Goal: Find specific page/section: Find specific page/section

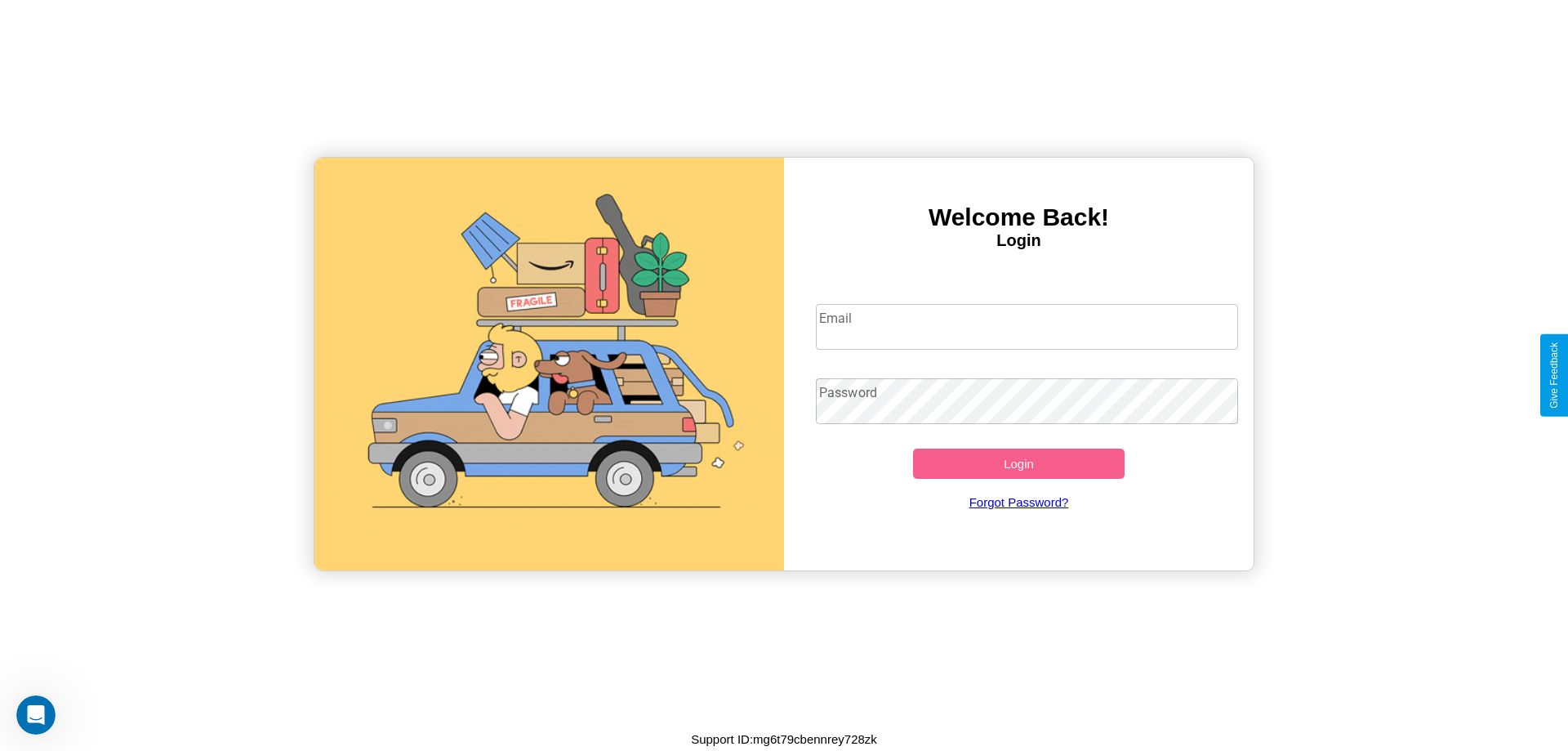
click at [1026, 326] on input "Email" at bounding box center [1028, 327] width 423 height 46
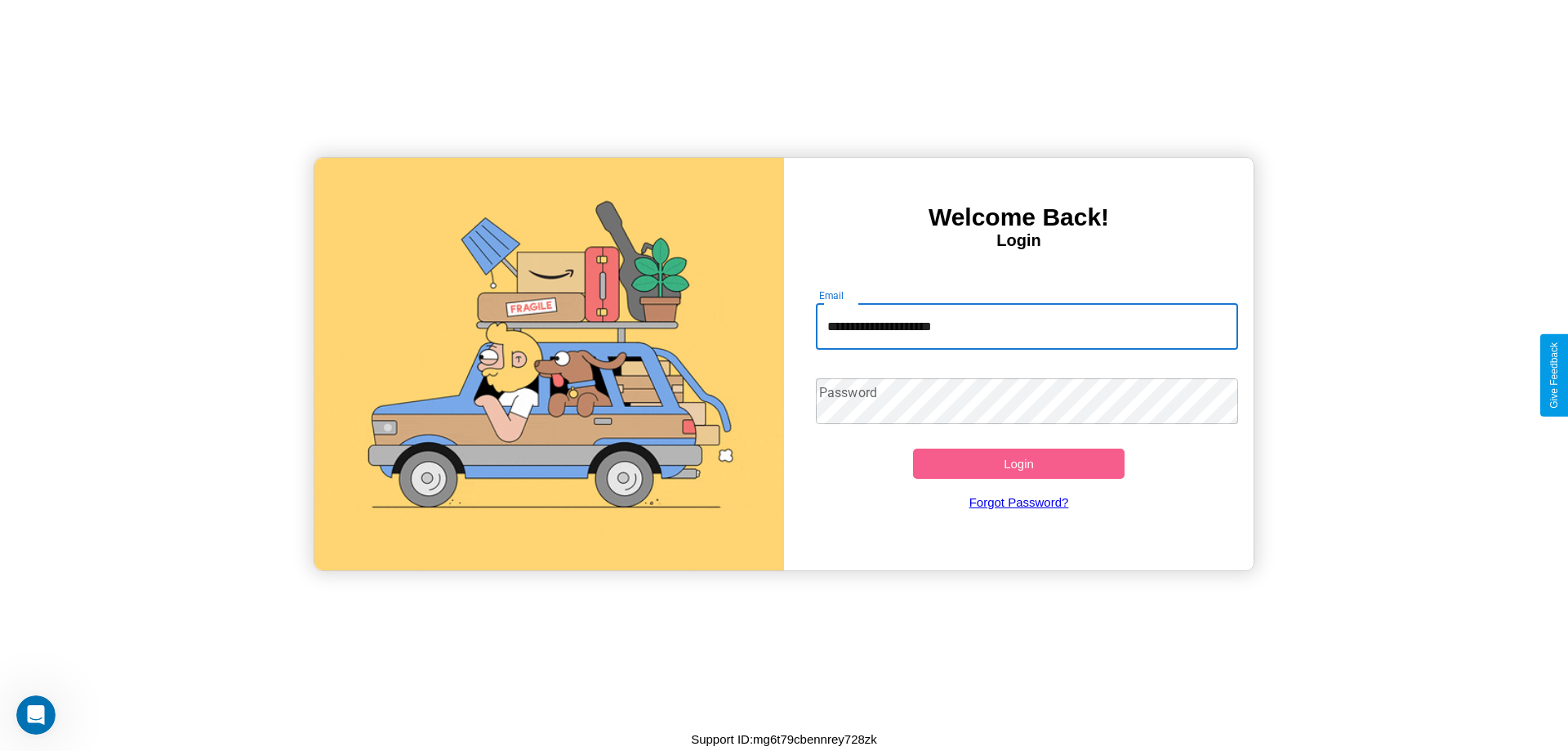
type input "**********"
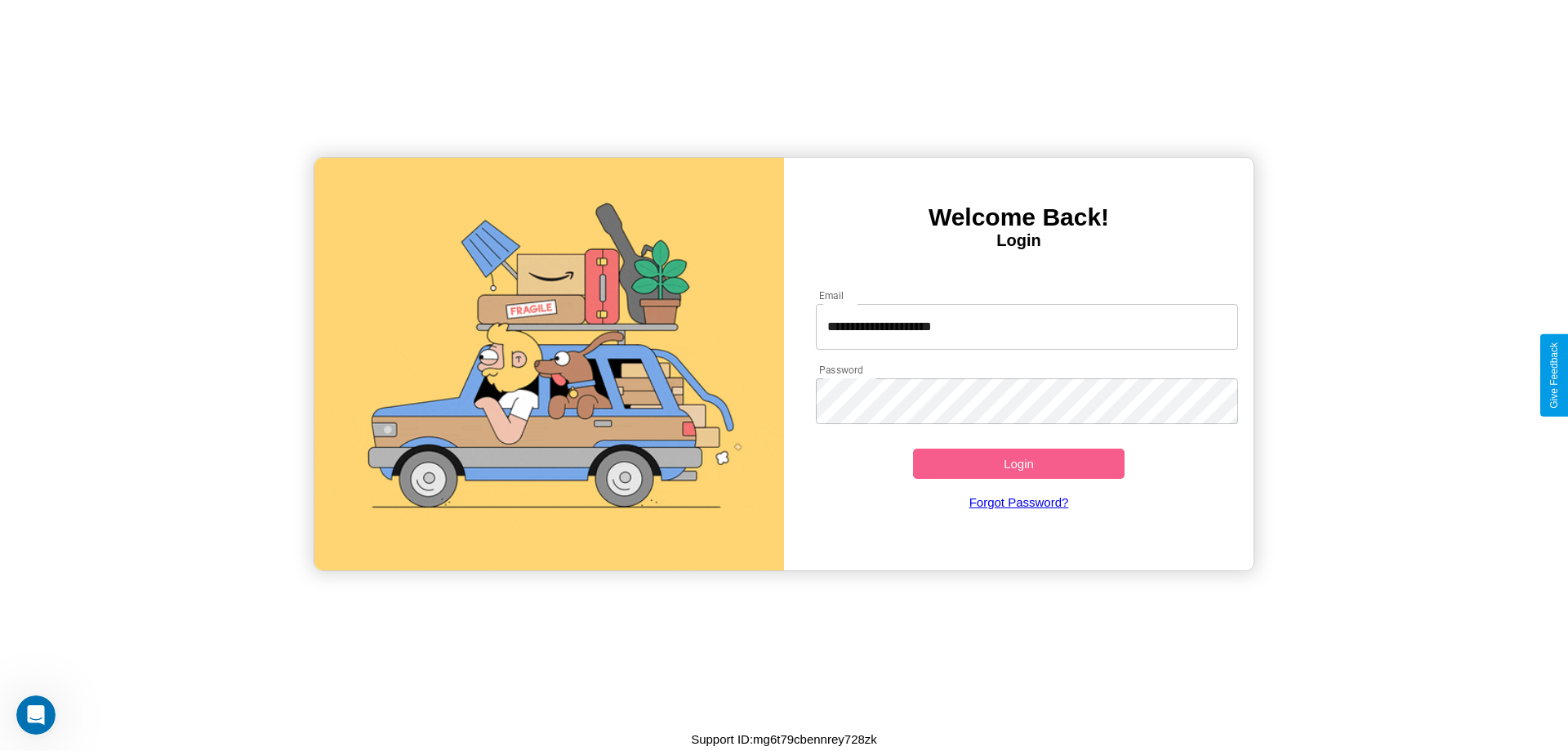
click at [1018, 463] on button "Login" at bounding box center [1019, 464] width 212 height 30
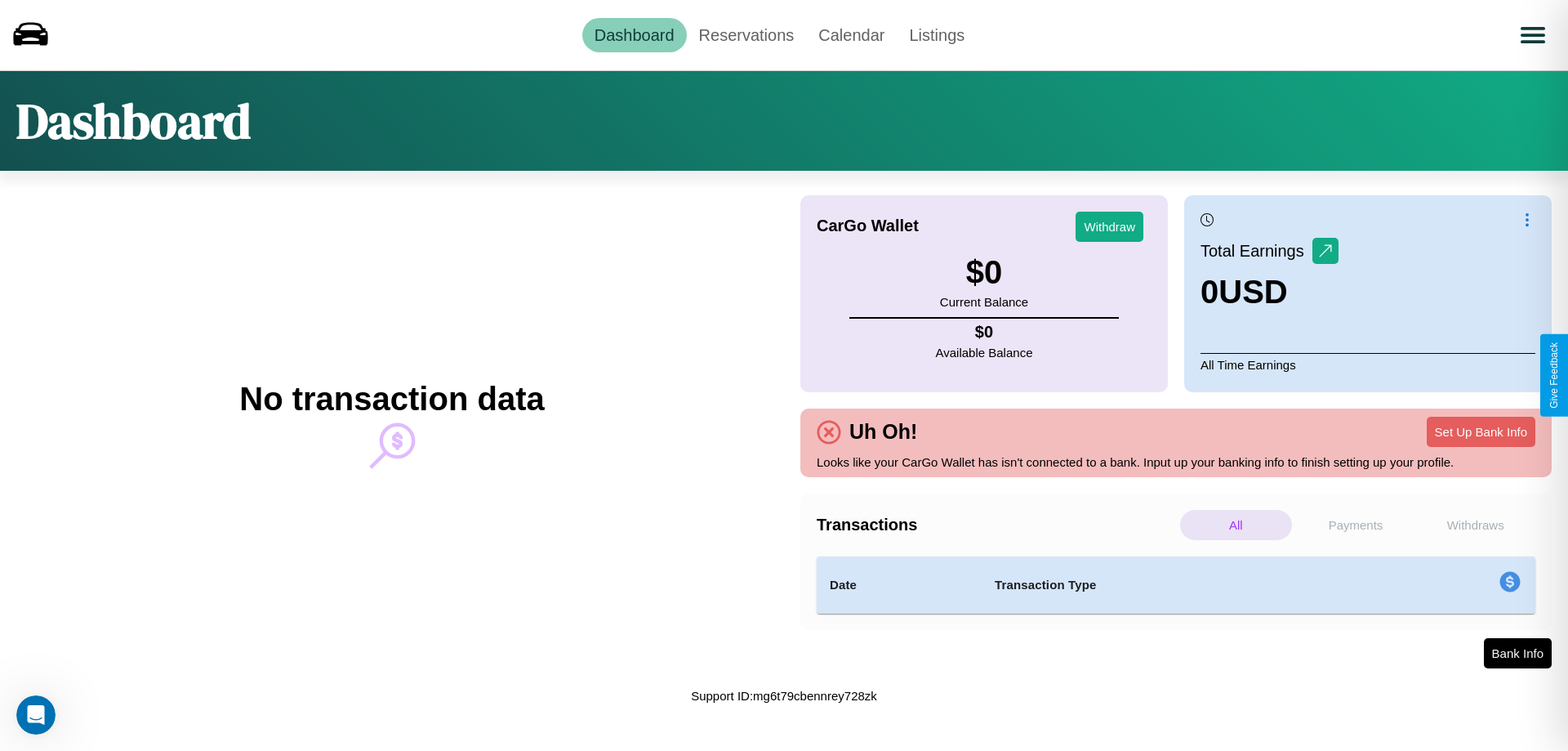
click at [1475, 524] on p "Withdraws" at bounding box center [1475, 524] width 112 height 30
click at [1356, 524] on p "Payments" at bounding box center [1356, 524] width 112 height 30
click at [746, 34] on link "Reservations" at bounding box center [747, 35] width 120 height 34
